Goal: Transaction & Acquisition: Purchase product/service

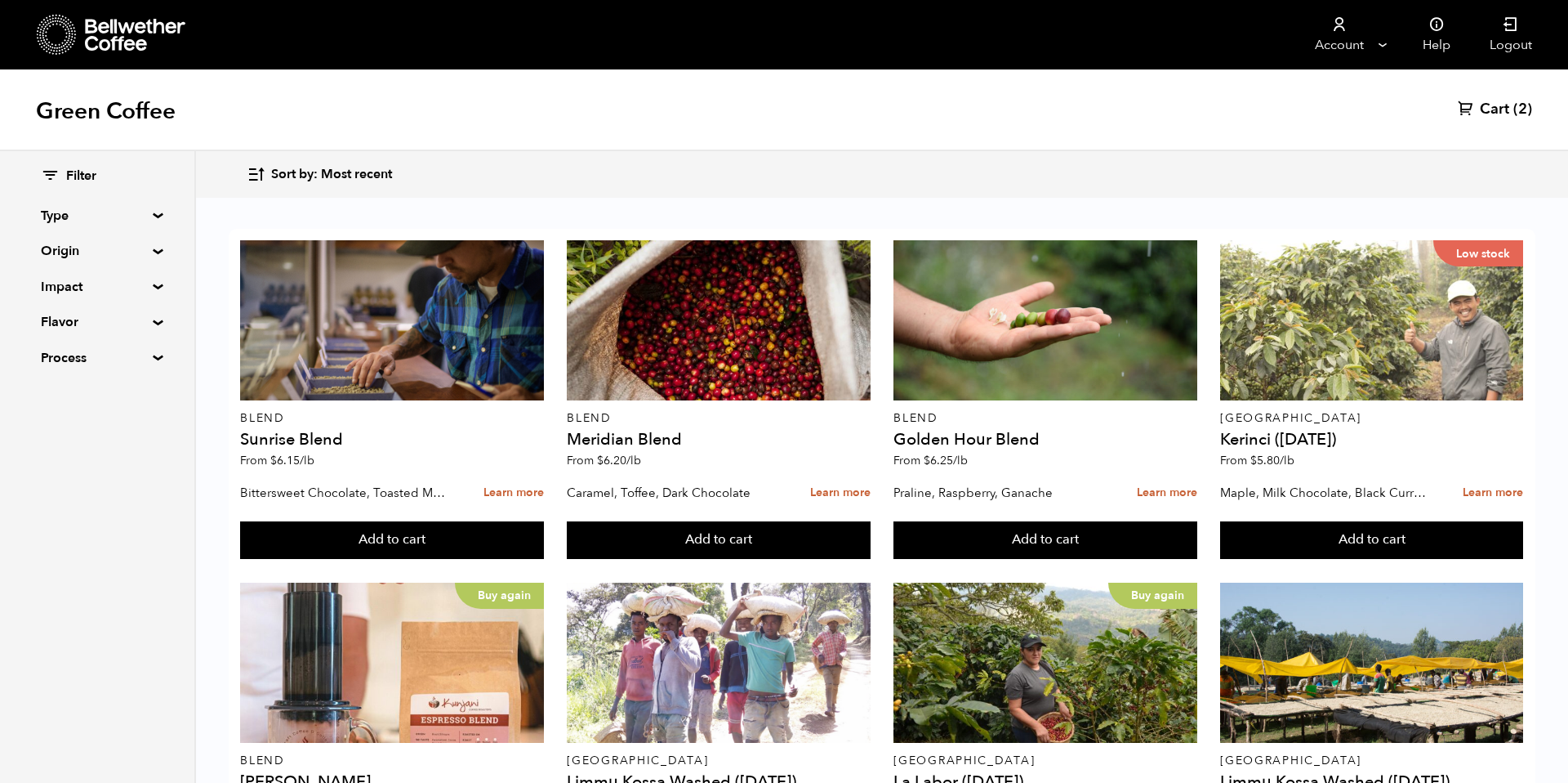
click at [394, 132] on div "Green Coffee Cart (2)" at bounding box center [784, 110] width 1568 height 82
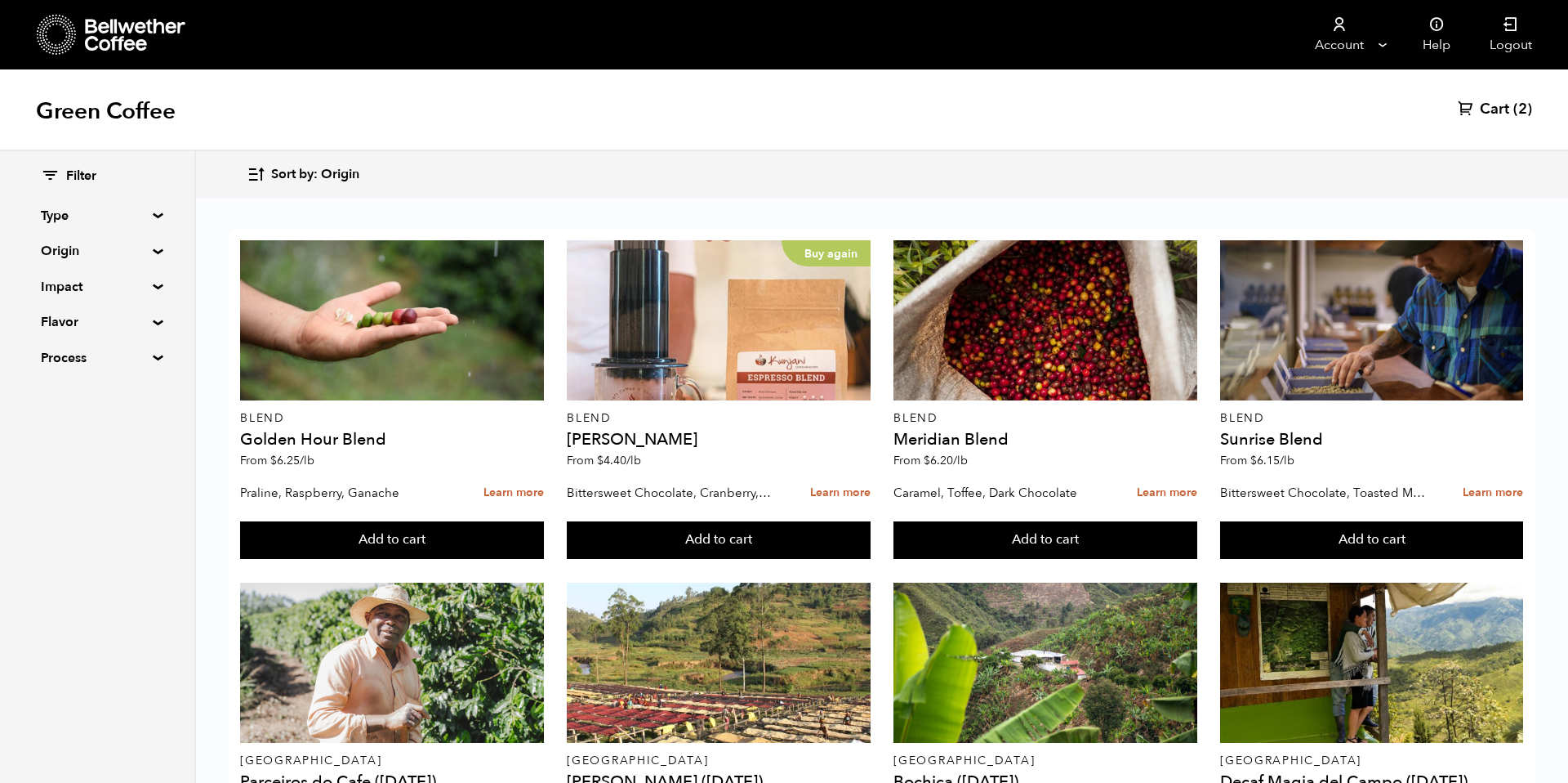
click at [351, 174] on span "Sort by: Origin" at bounding box center [314, 175] width 88 height 18
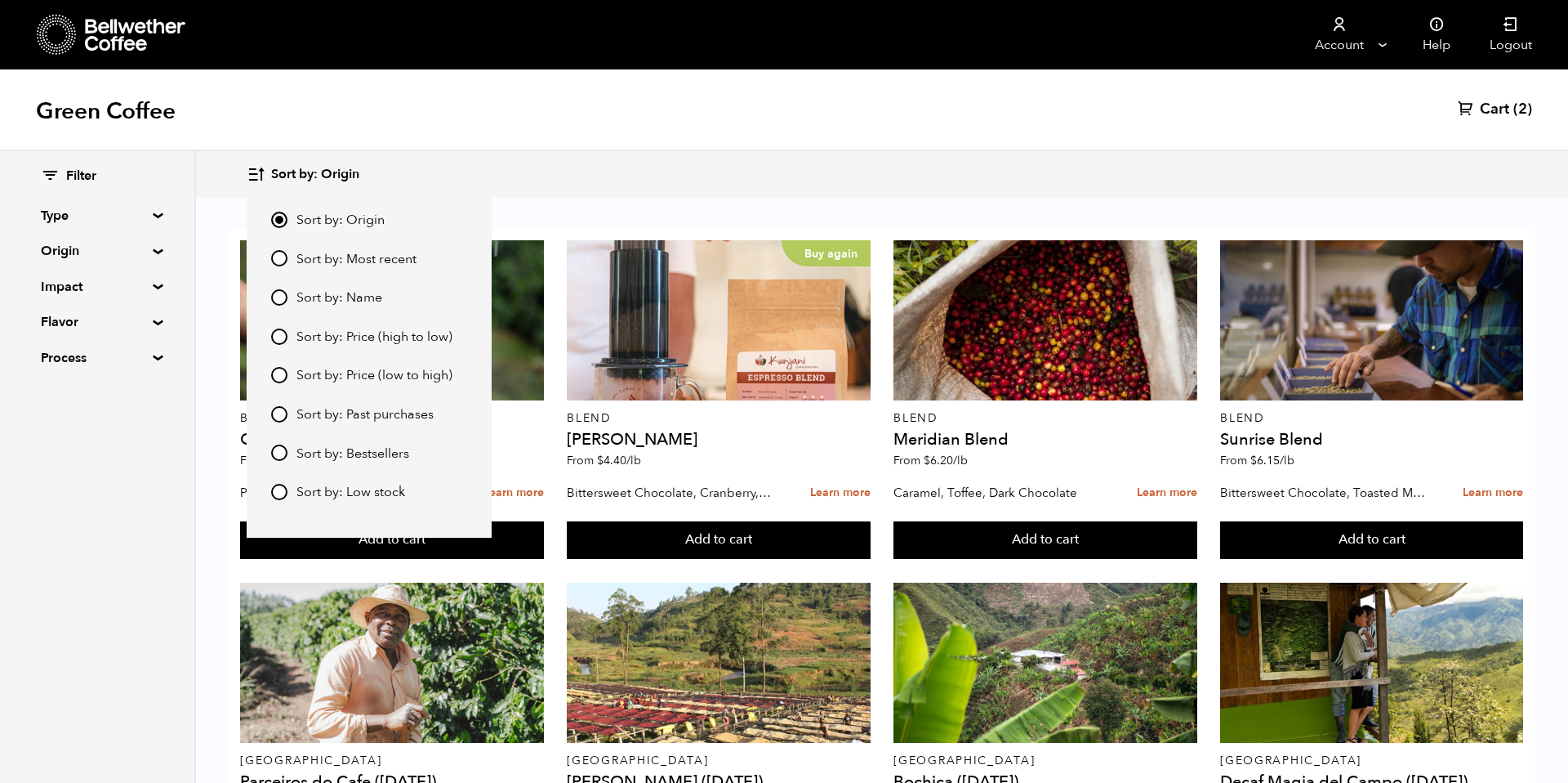
click at [361, 257] on span "Sort by: Most recent" at bounding box center [356, 260] width 120 height 18
click at [288, 257] on input "Sort by: Most recent" at bounding box center [279, 258] width 16 height 16
radio input "true"
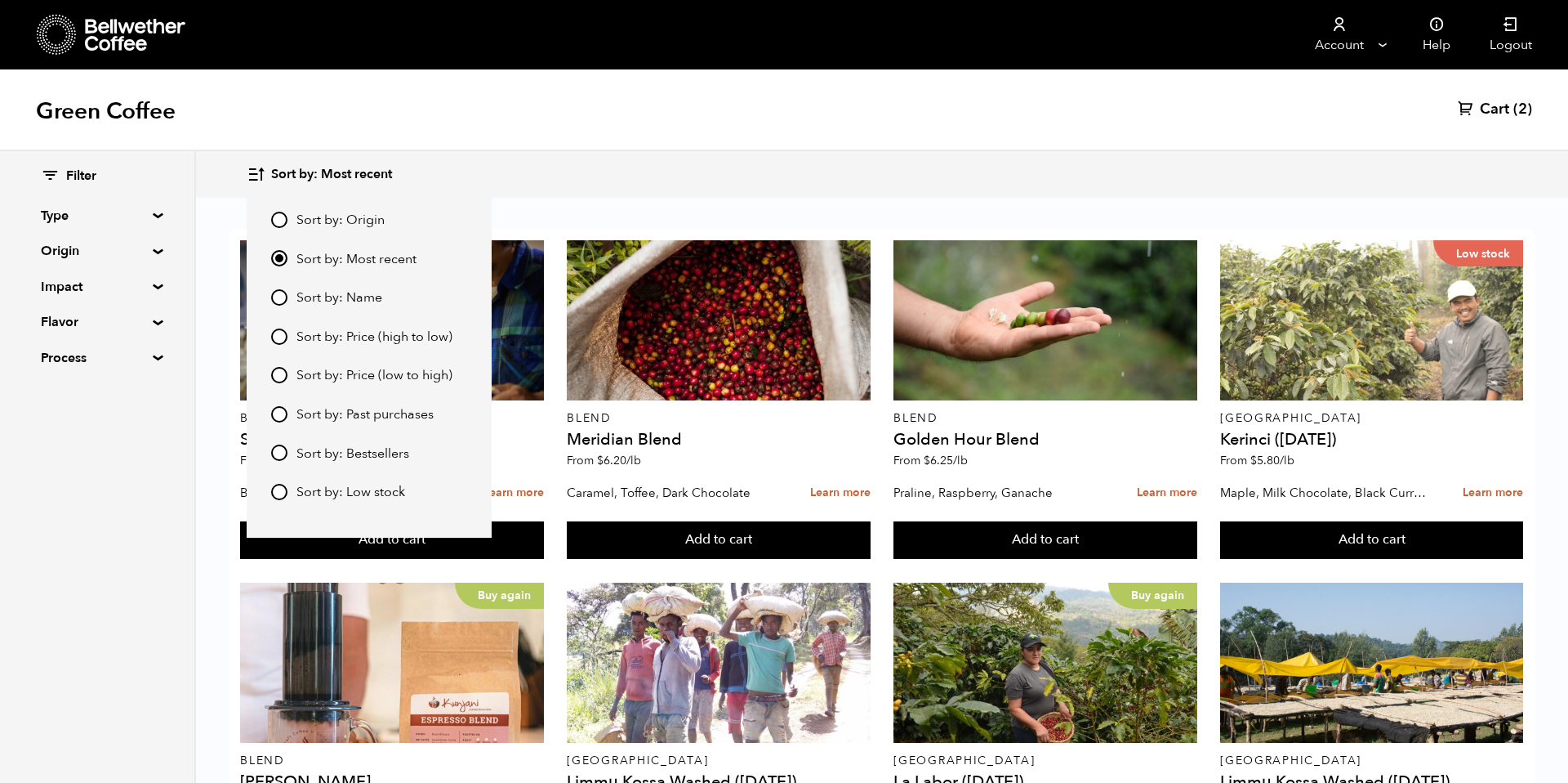
scroll to position [460, 0]
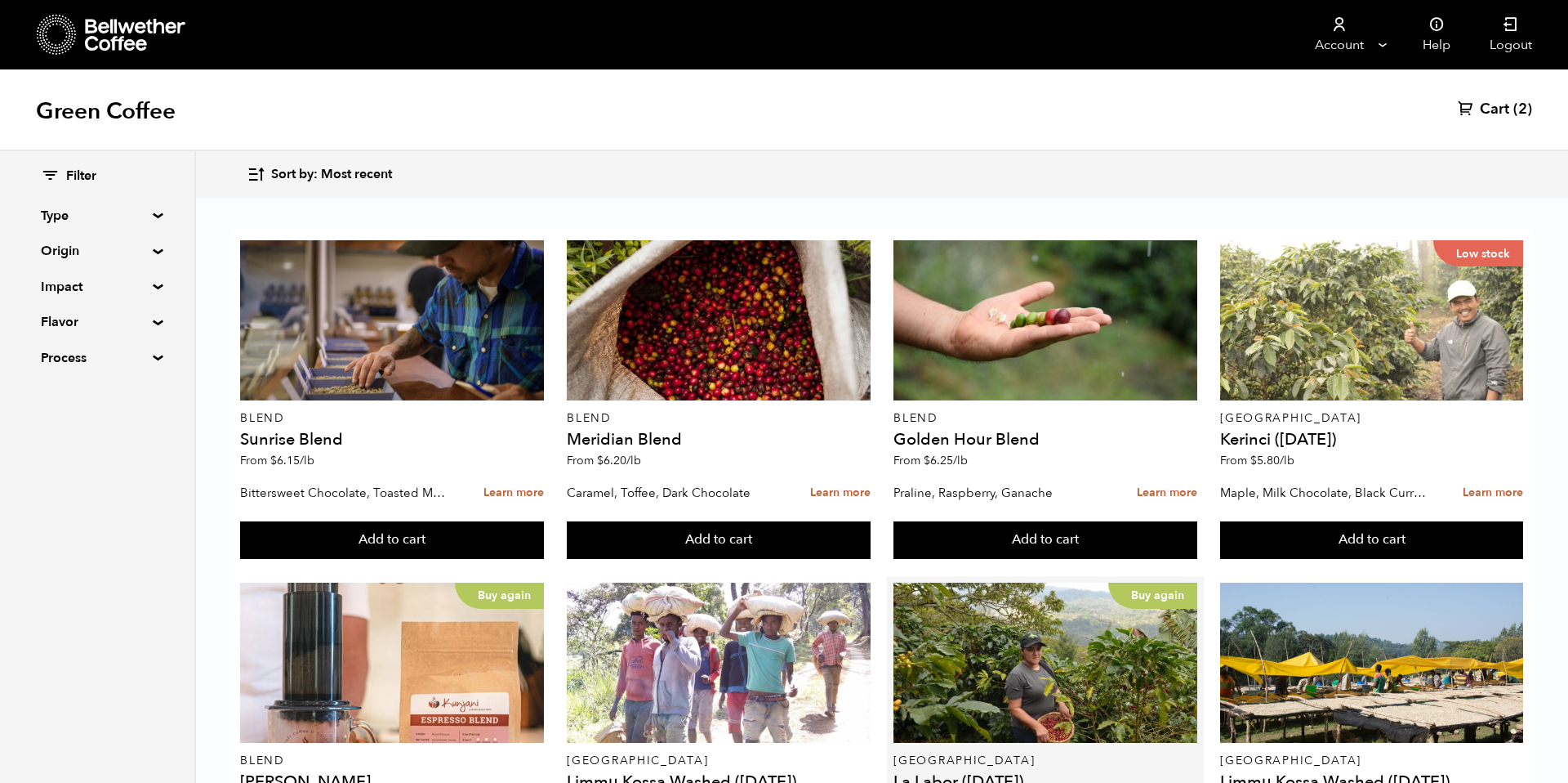
click at [543, 521] on button "Add to cart" at bounding box center [391, 539] width 303 height 37
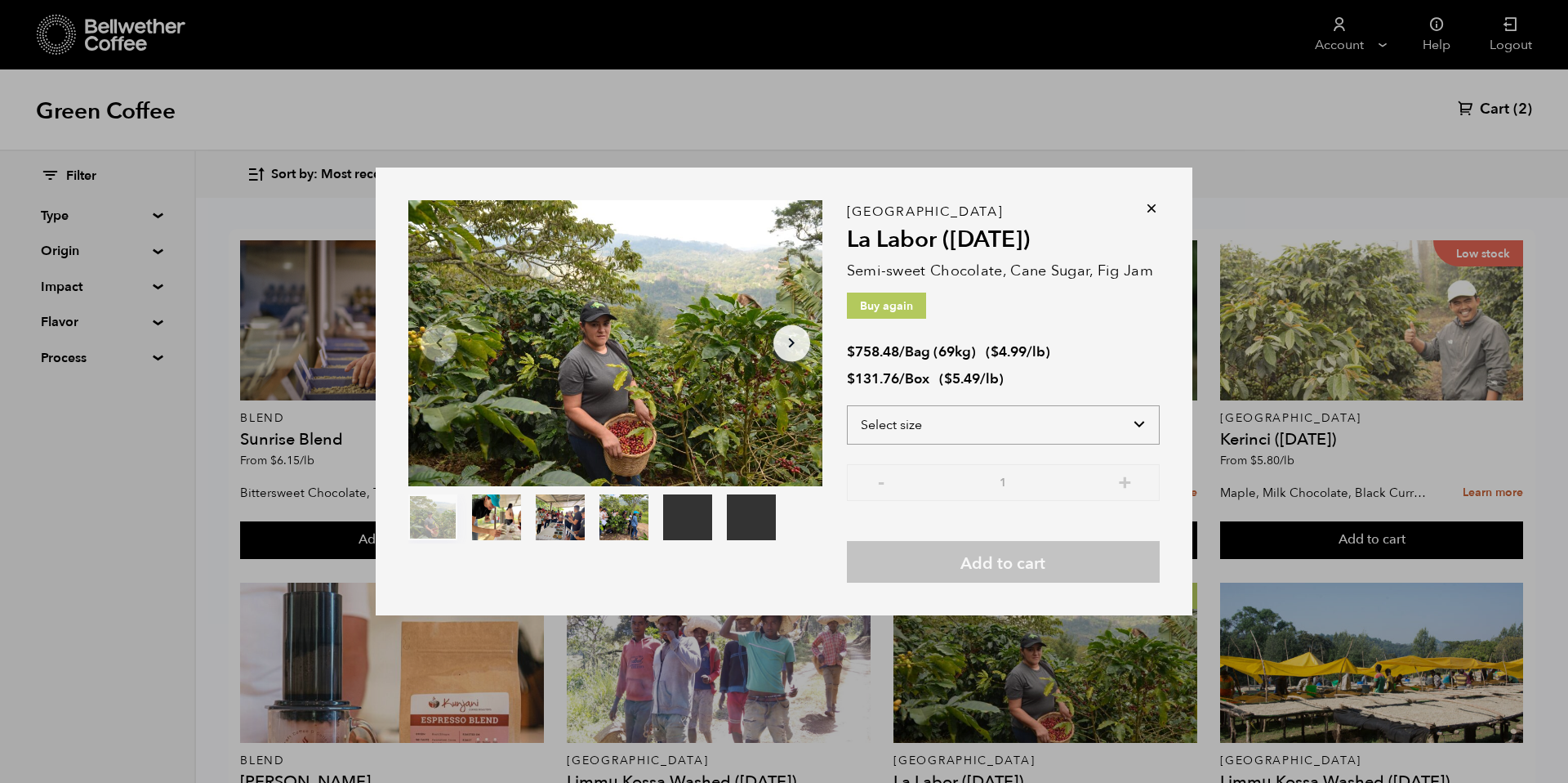
click at [1084, 425] on select "Select size Bag (69kg) (152 lbs) Box (24 lbs)" at bounding box center [1003, 425] width 313 height 39
select select "bag-2"
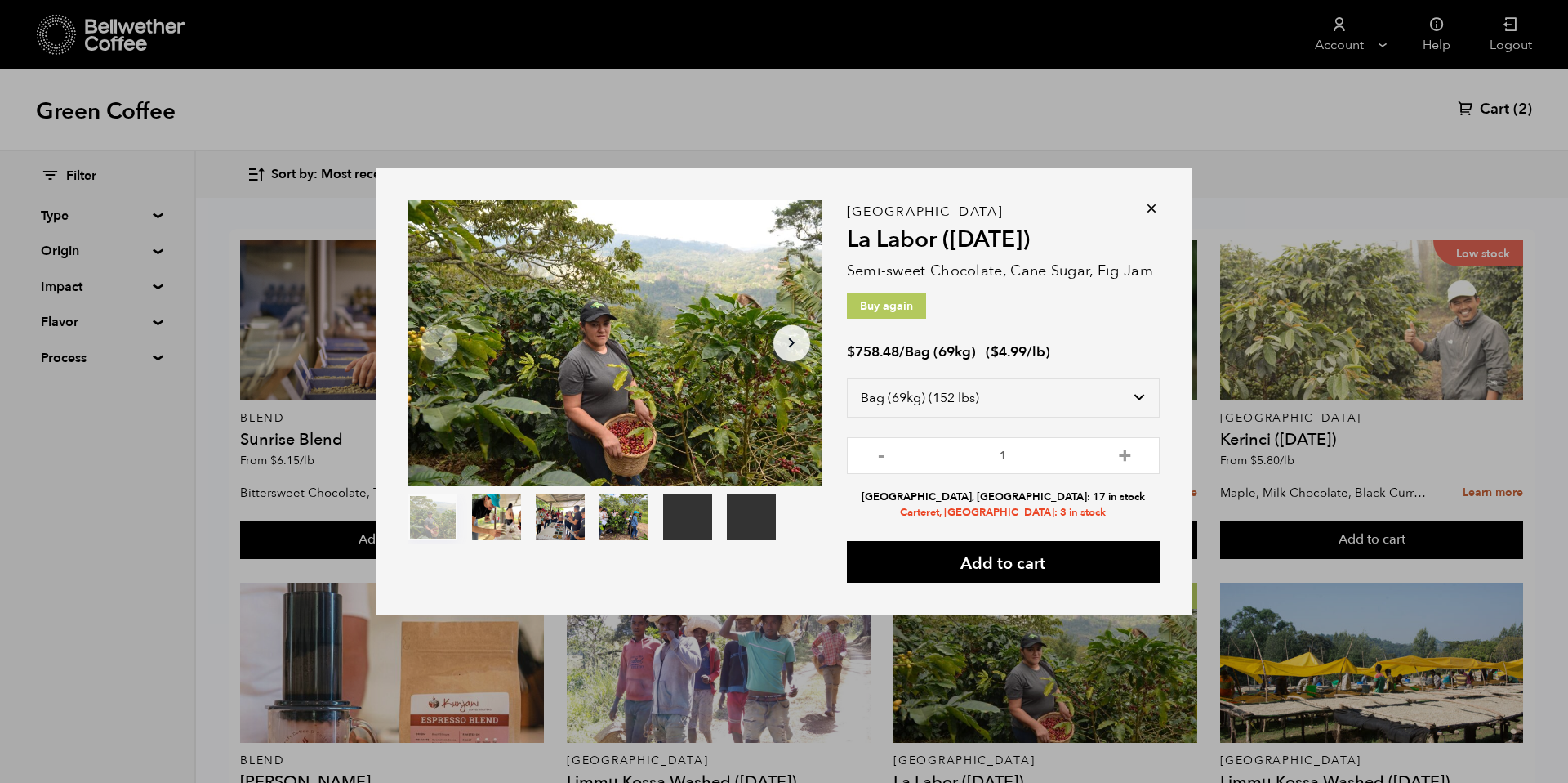
click at [1151, 217] on div "Honduras La Labor ([DATE]) Semi-sweet Chocolate, Cane Sugar, Fig Jam Buy again …" at bounding box center [1003, 397] width 313 height 372
click at [1151, 210] on icon at bounding box center [1151, 208] width 16 height 16
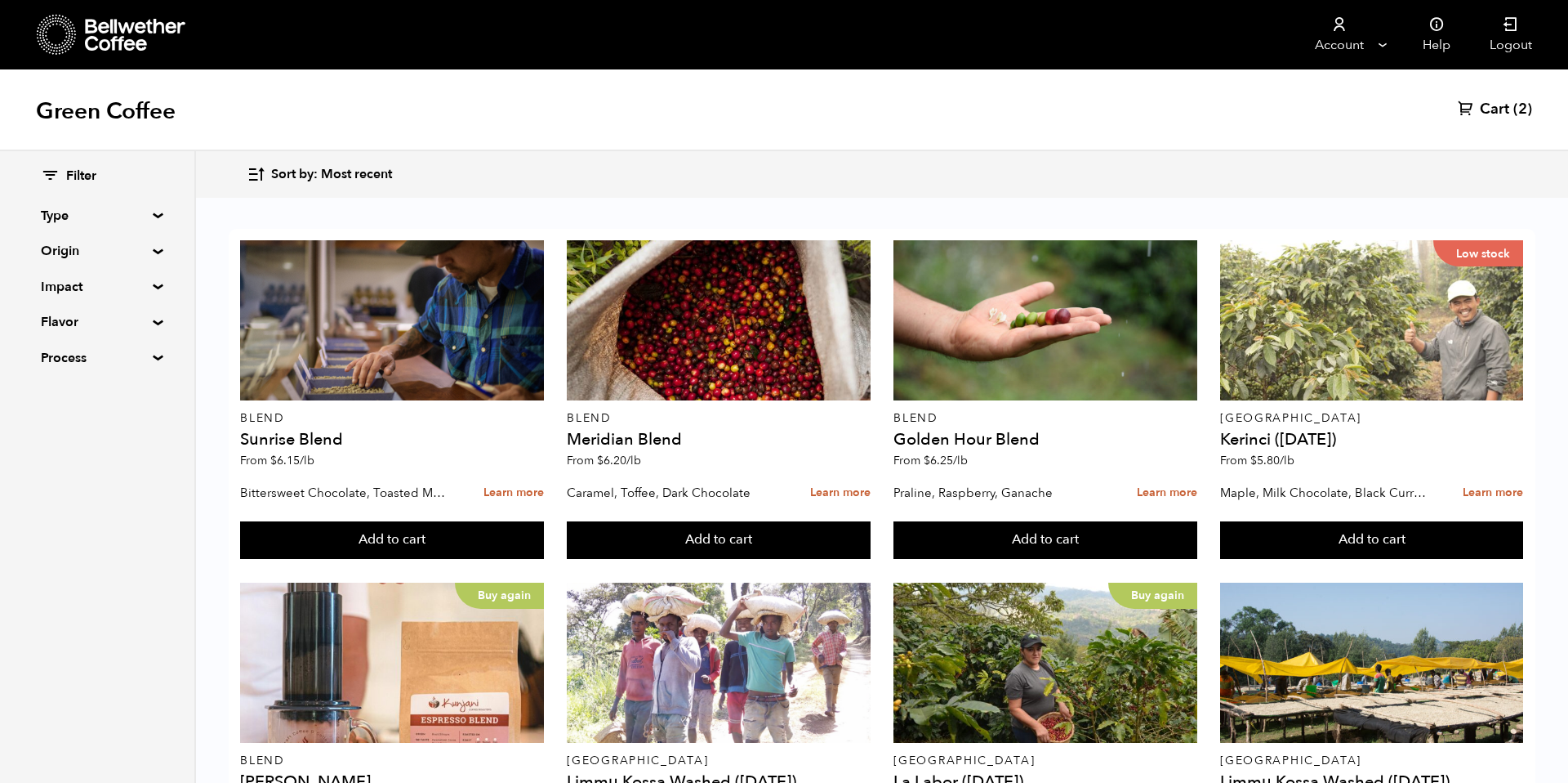
scroll to position [1029, 0]
click at [492, 538] on button "Add to cart" at bounding box center [391, 539] width 303 height 37
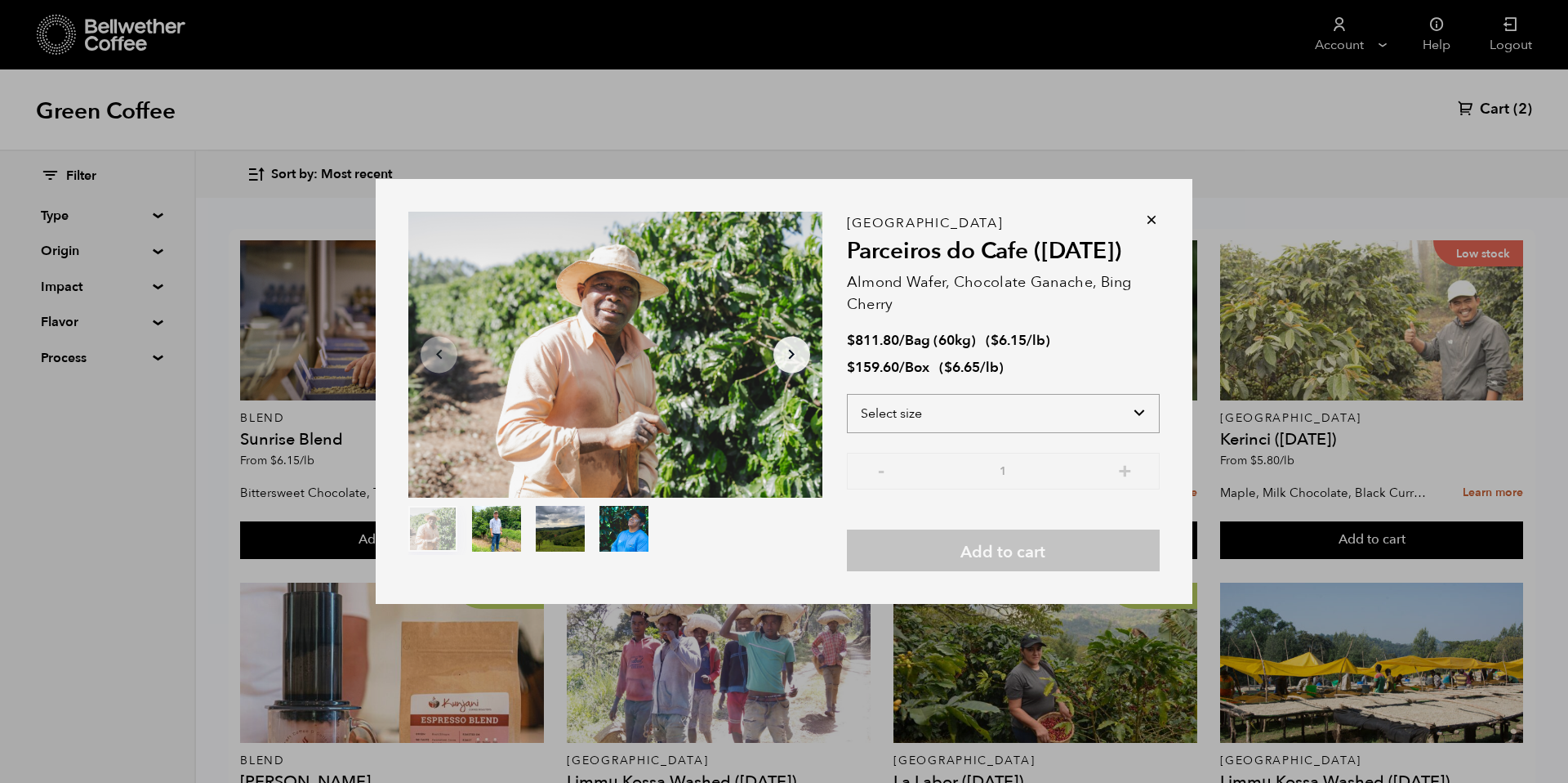
click at [935, 412] on select "Select size Bag (60kg) (132 lbs) Box (24 lbs)" at bounding box center [1003, 413] width 313 height 39
select select "bag-3"
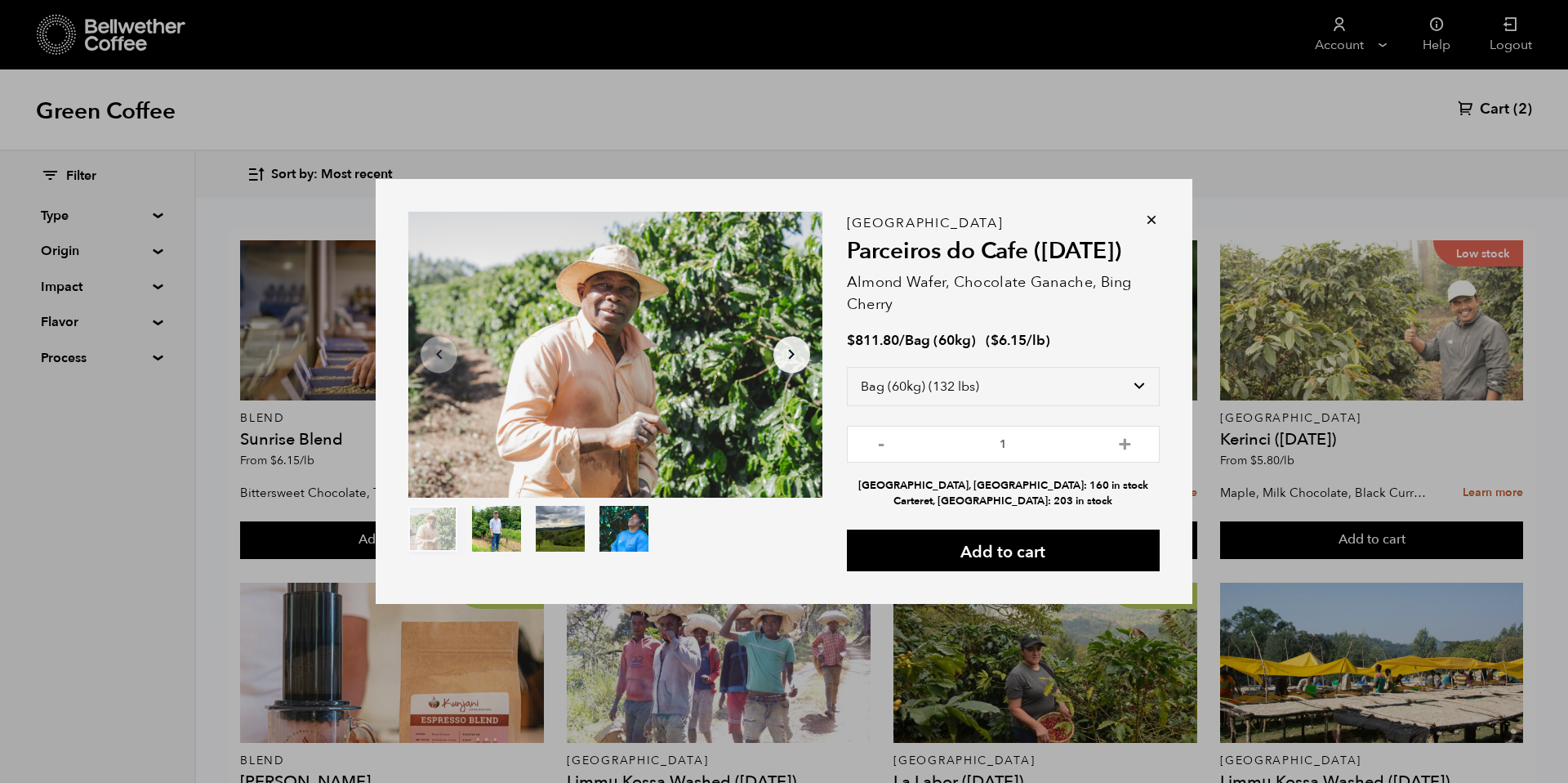
click at [1158, 223] on icon at bounding box center [1151, 220] width 16 height 16
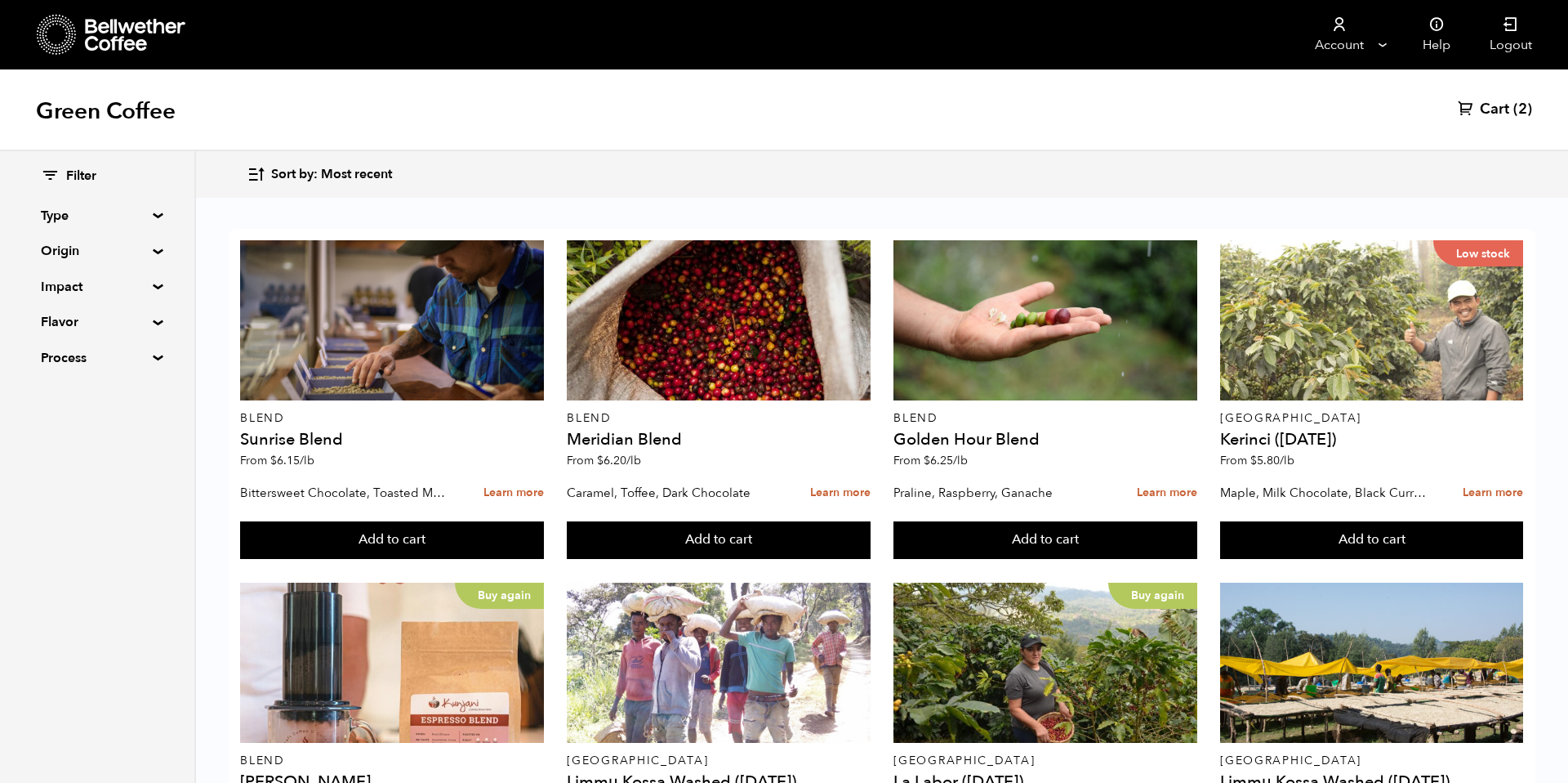
click at [543, 539] on button "Add to cart" at bounding box center [391, 539] width 303 height 37
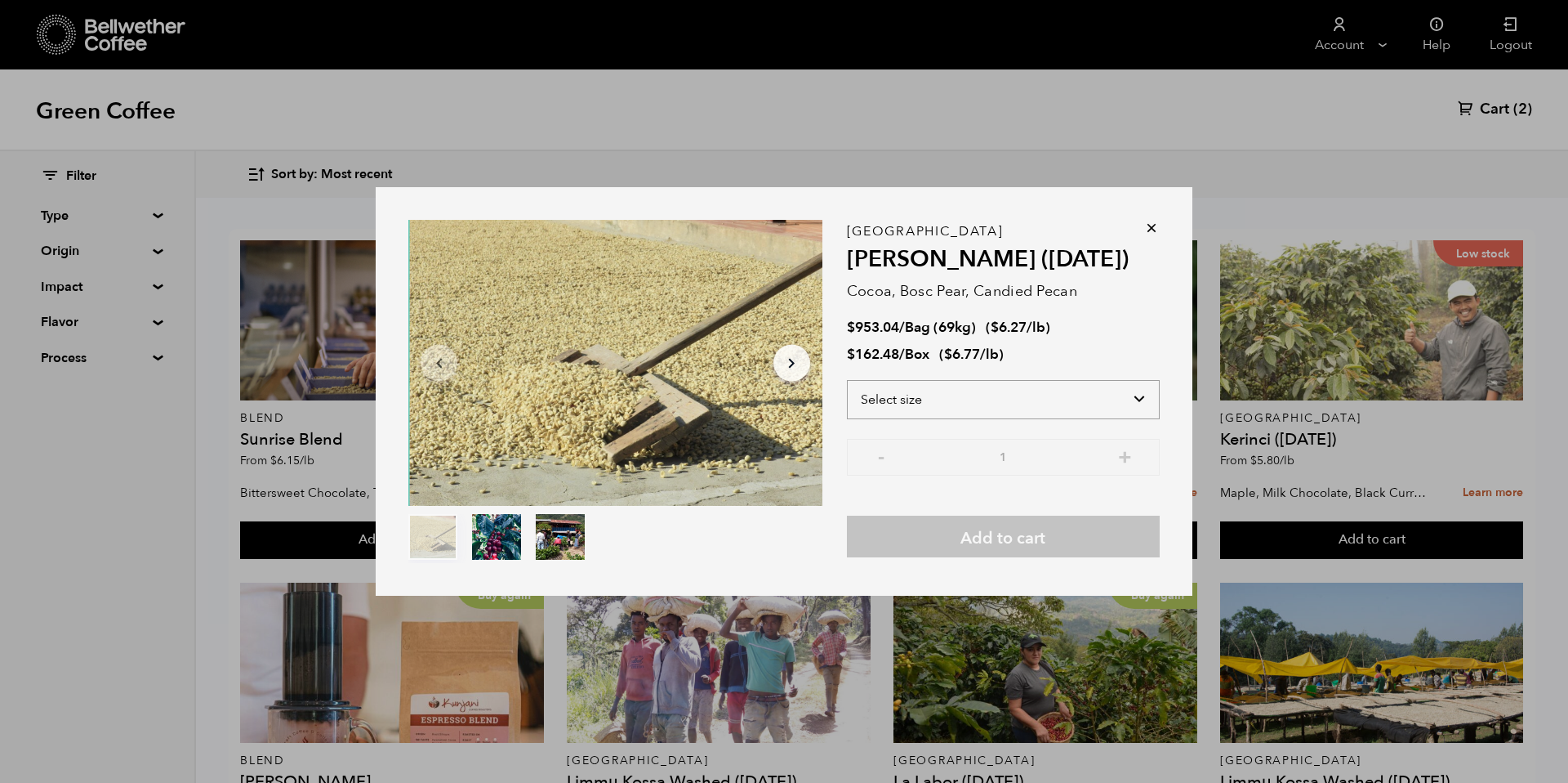
click at [1116, 388] on select "Select size Bag (69kg) (152 lbs) Box (24 lbs)" at bounding box center [1003, 399] width 313 height 39
select select "bag-2"
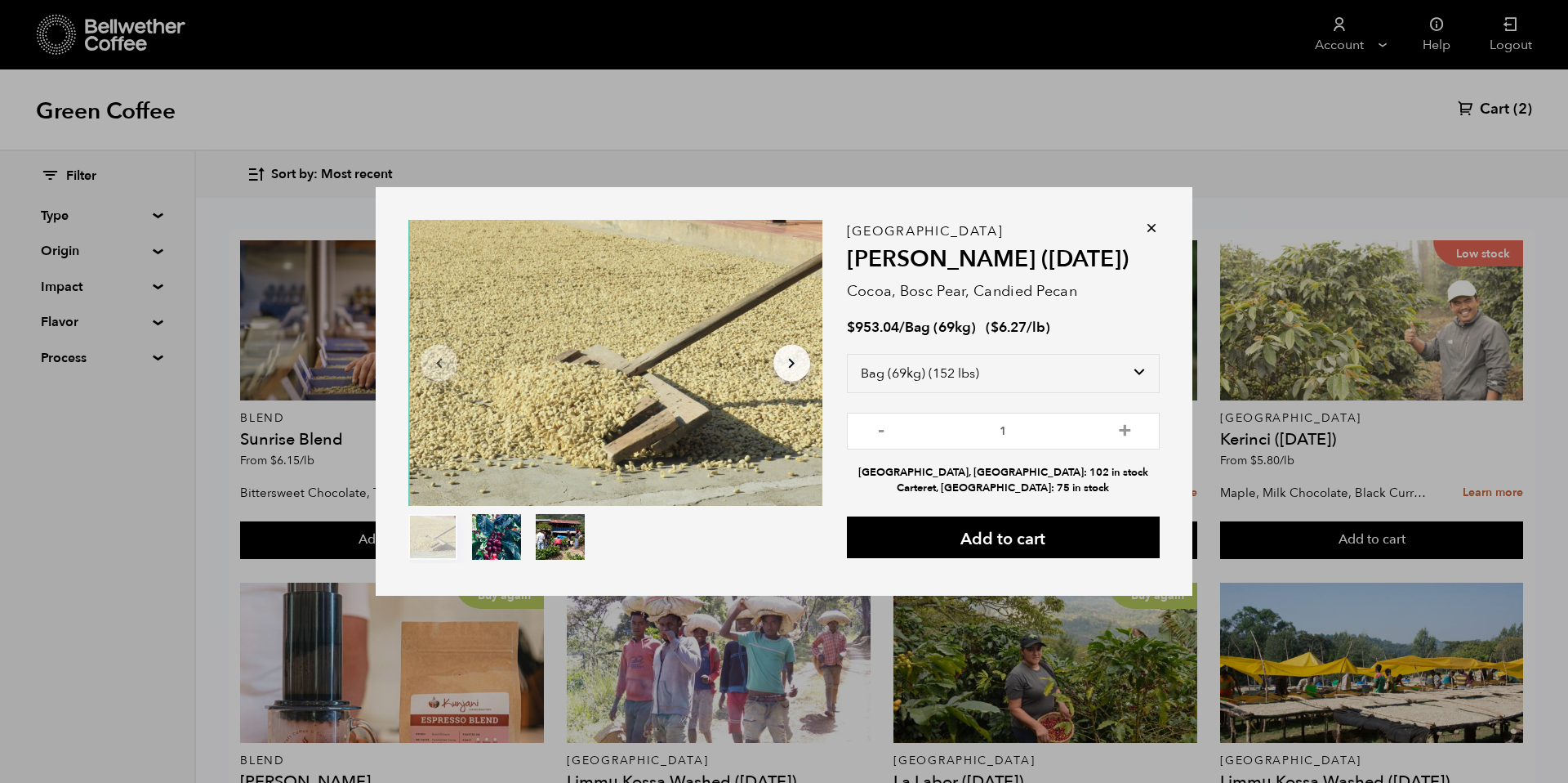
click at [1148, 232] on icon at bounding box center [1151, 228] width 16 height 16
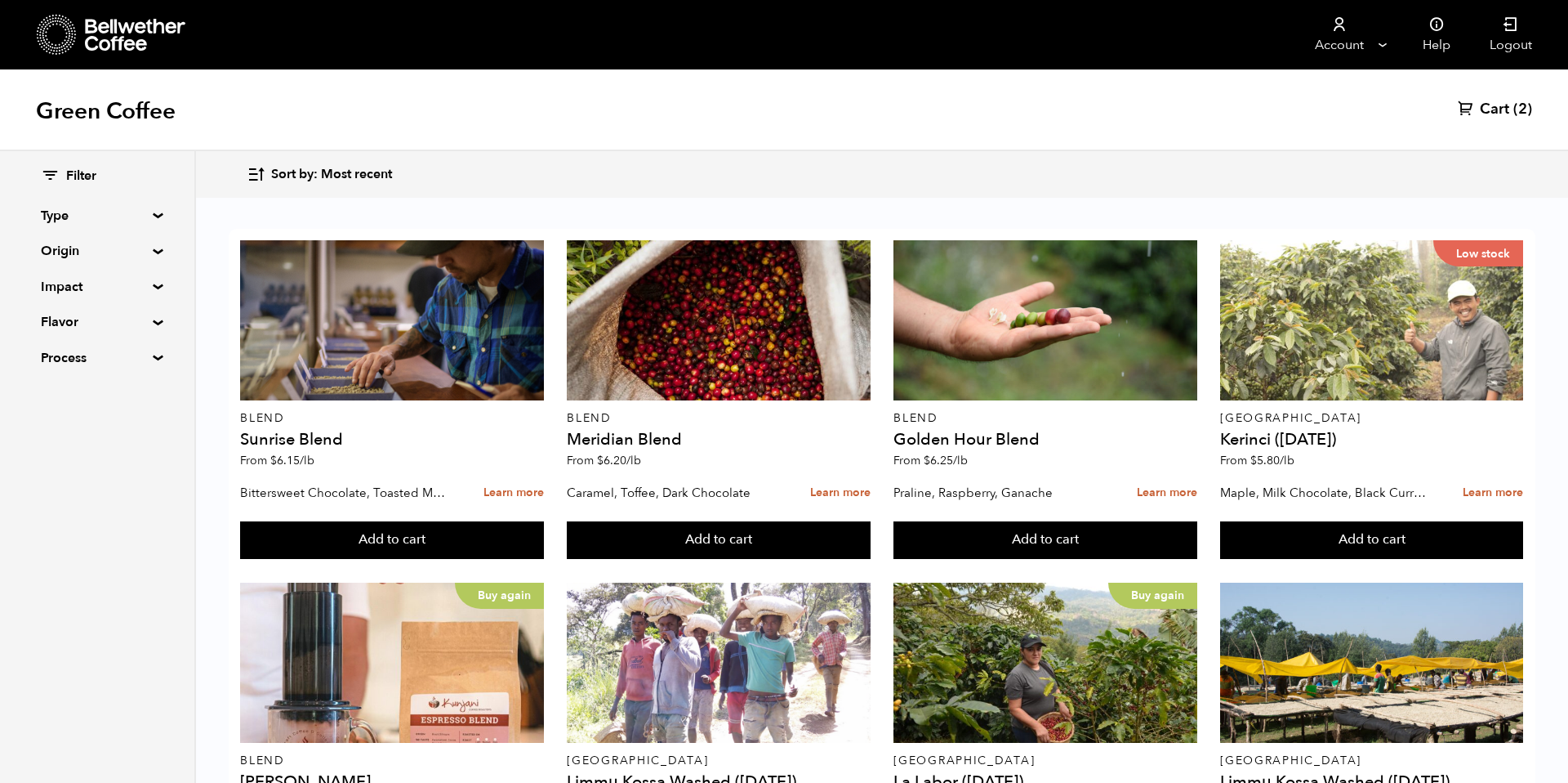
click at [543, 559] on button "Add to cart" at bounding box center [391, 539] width 303 height 37
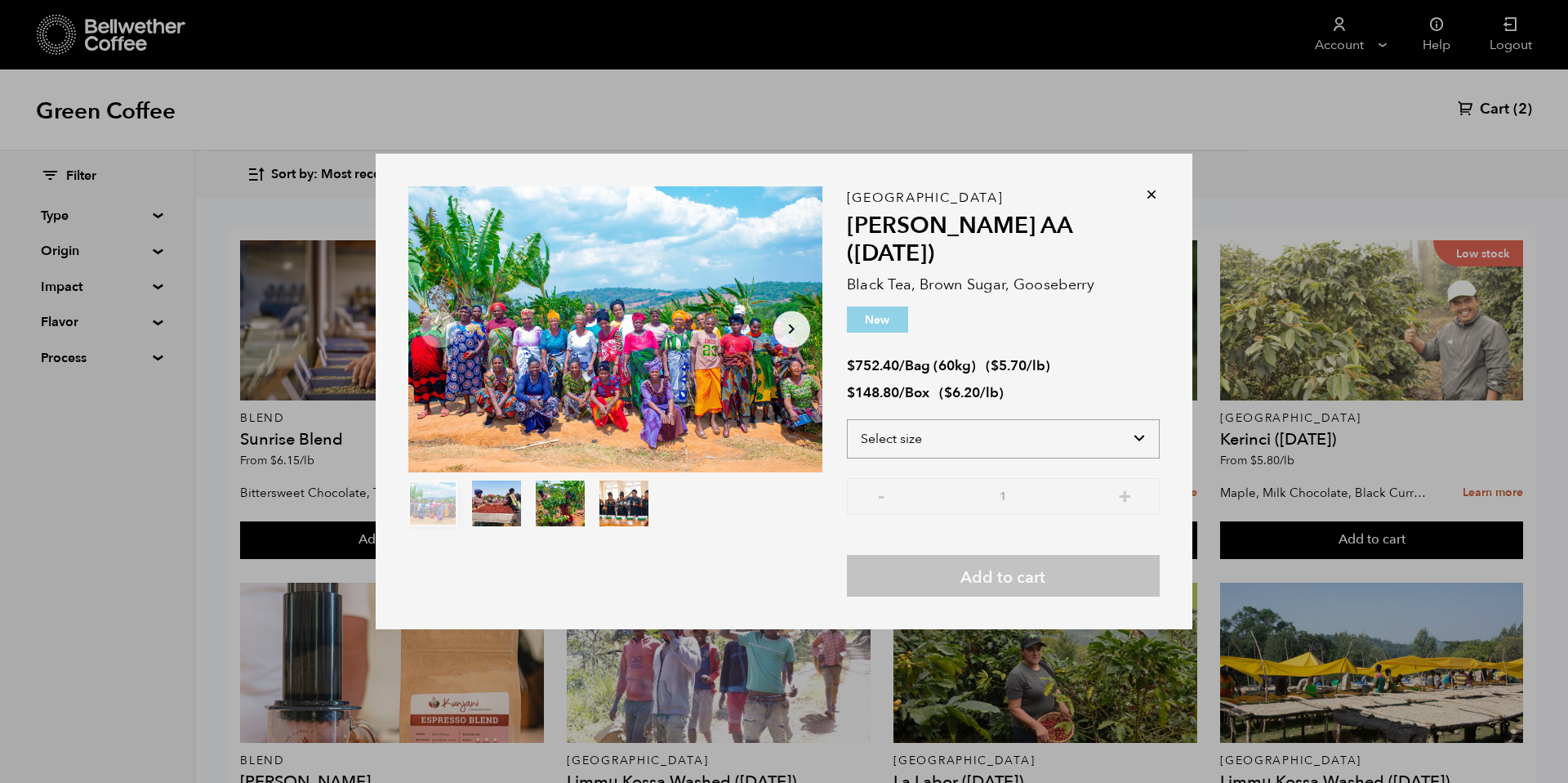
click at [1046, 443] on select "Select size Bag (60kg) (132 lbs) Box (24 lbs)" at bounding box center [1003, 439] width 313 height 39
select select "bag-3"
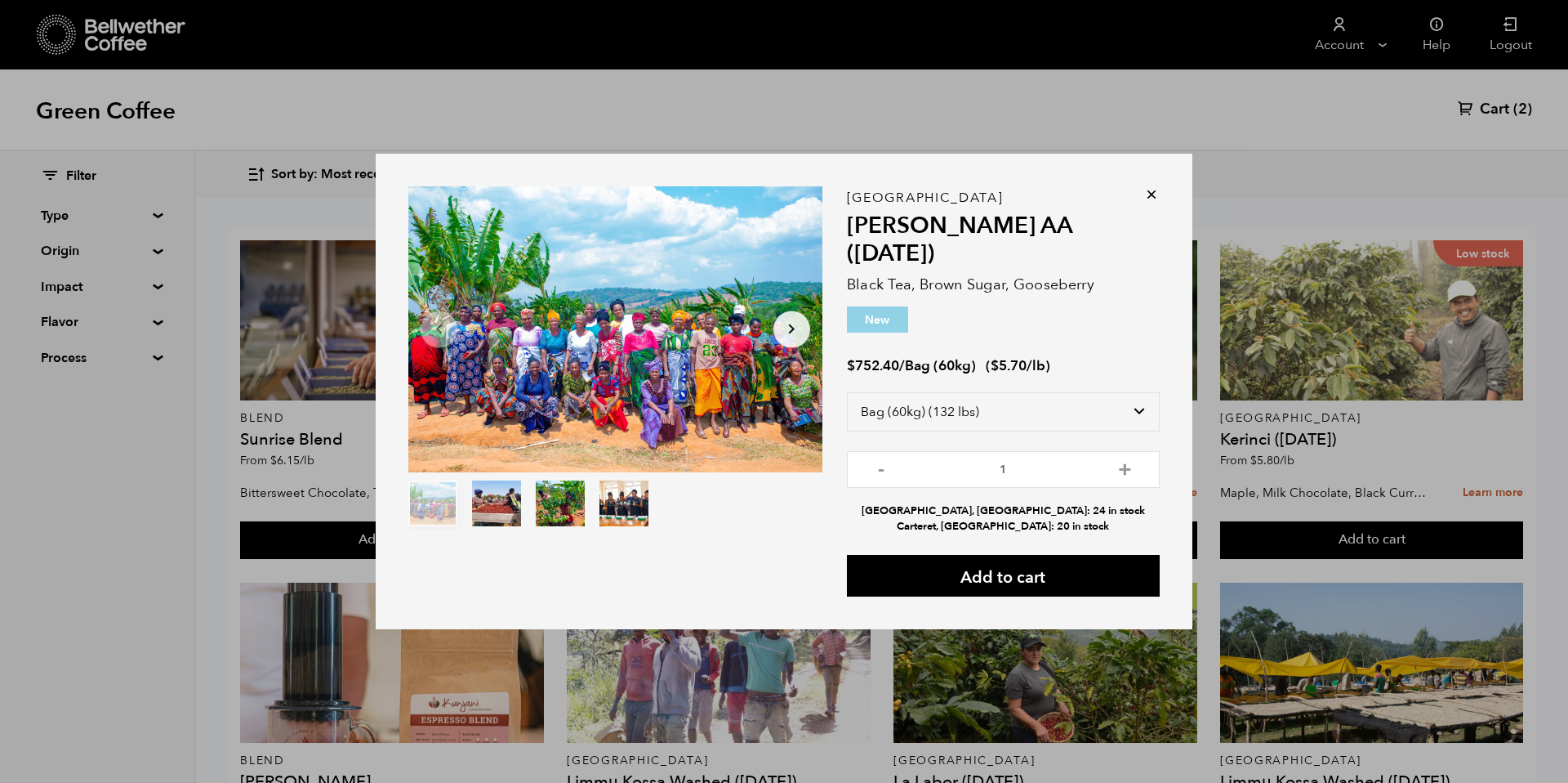
click at [1153, 203] on icon at bounding box center [1151, 195] width 16 height 16
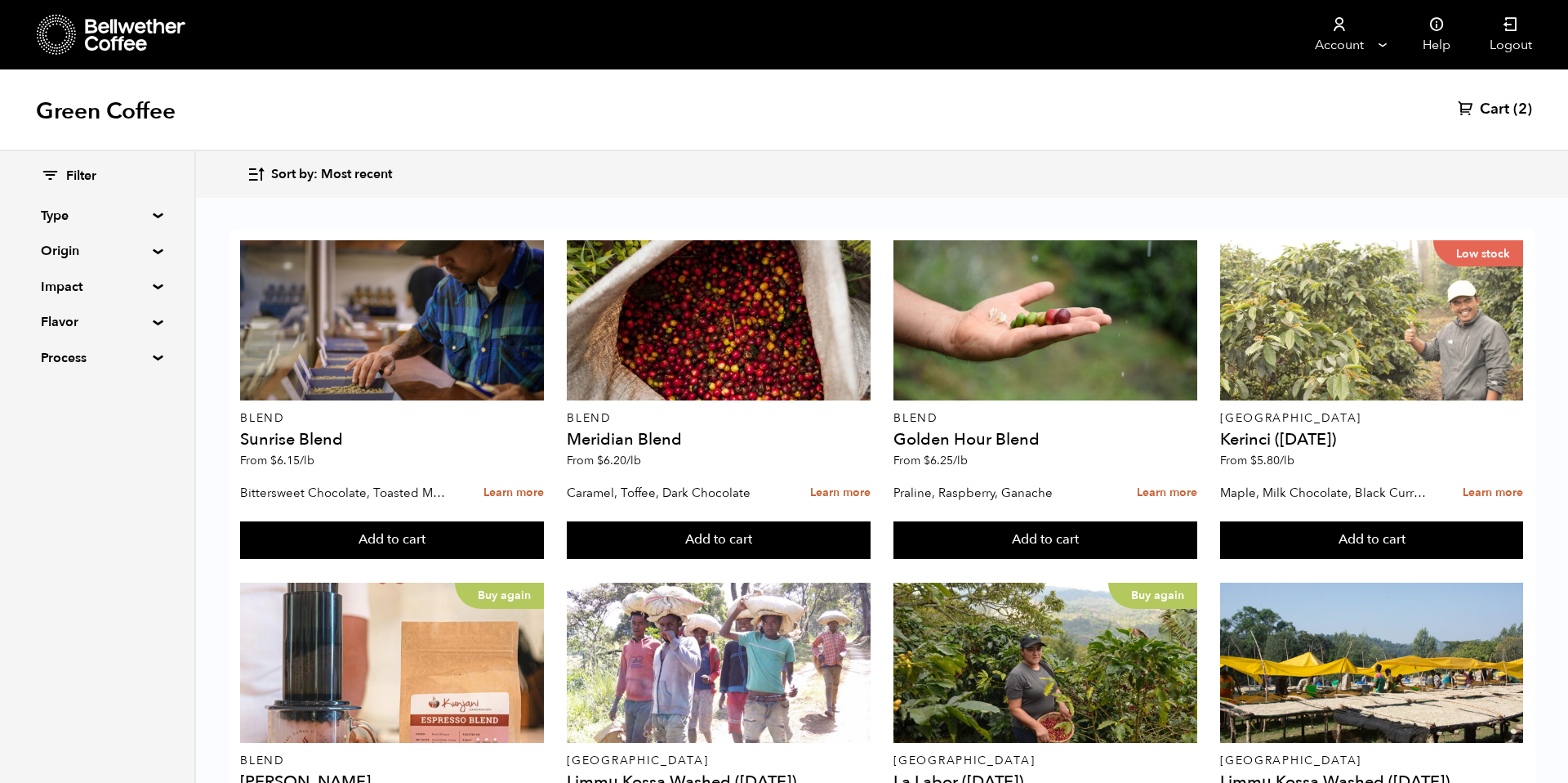
scroll to position [0, 0]
